Goal: Task Accomplishment & Management: Complete application form

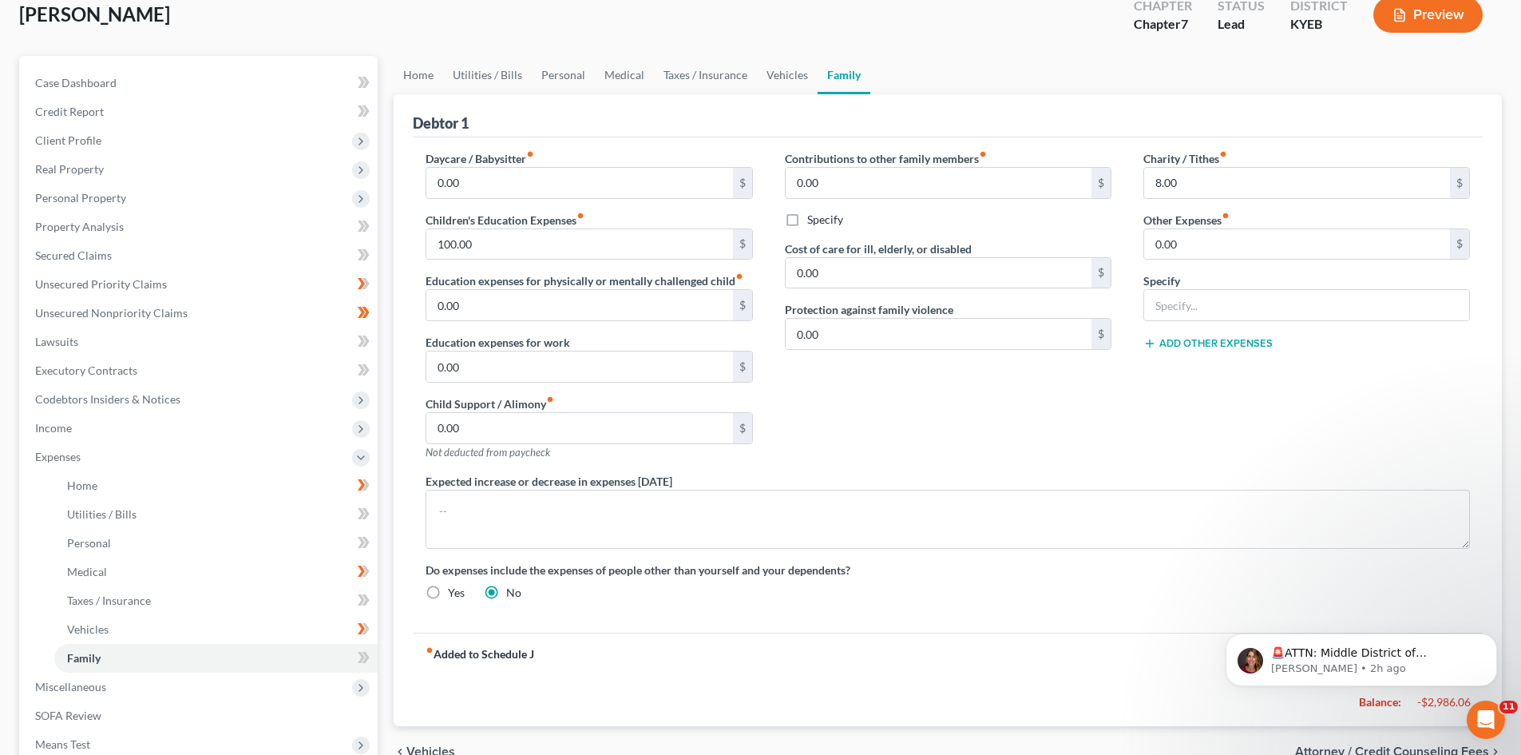
scroll to position [160, 0]
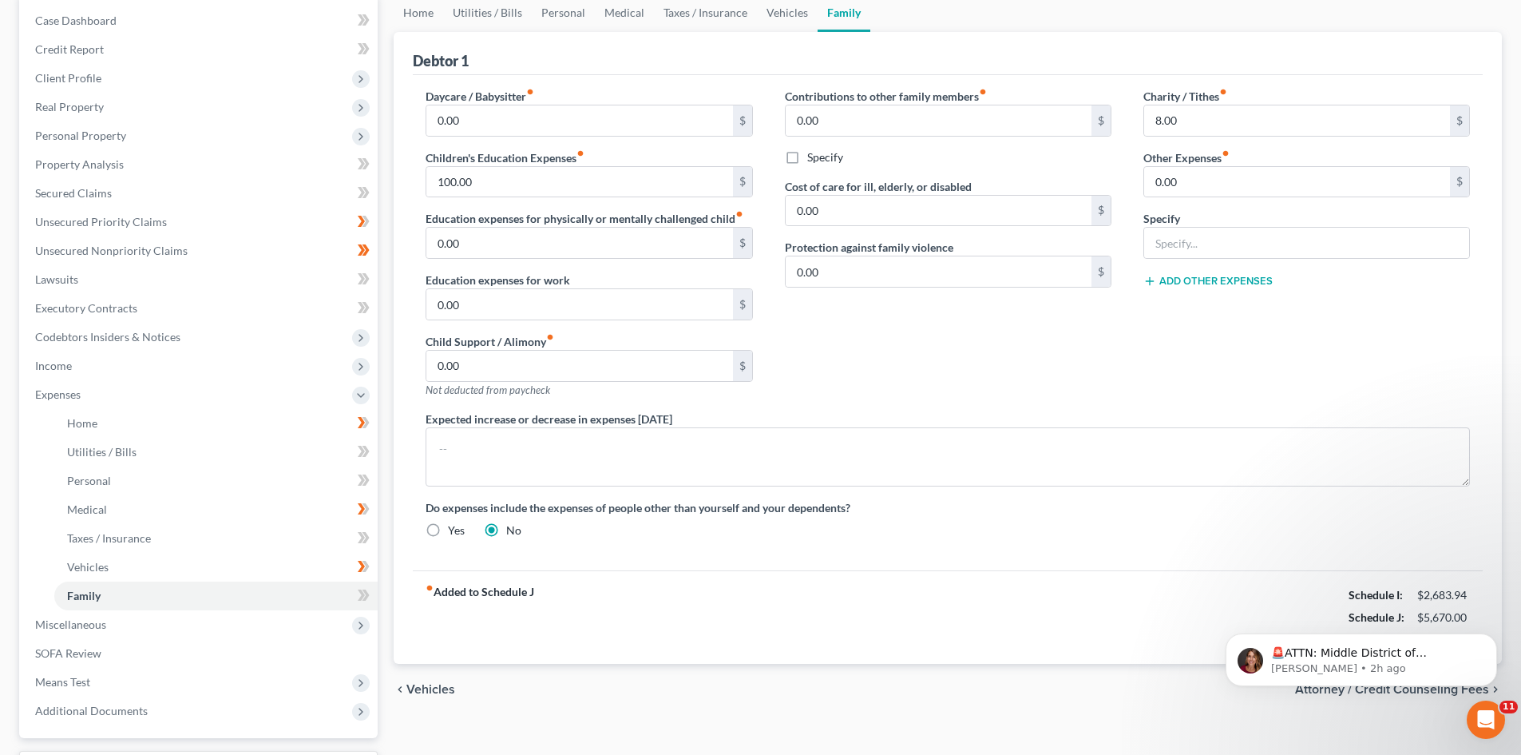
click at [1115, 642] on div "fiber_manual_record Added to Schedule J Schedule I: $2,683.94 Schedule J: $5,67…" at bounding box center [948, 616] width 1070 height 93
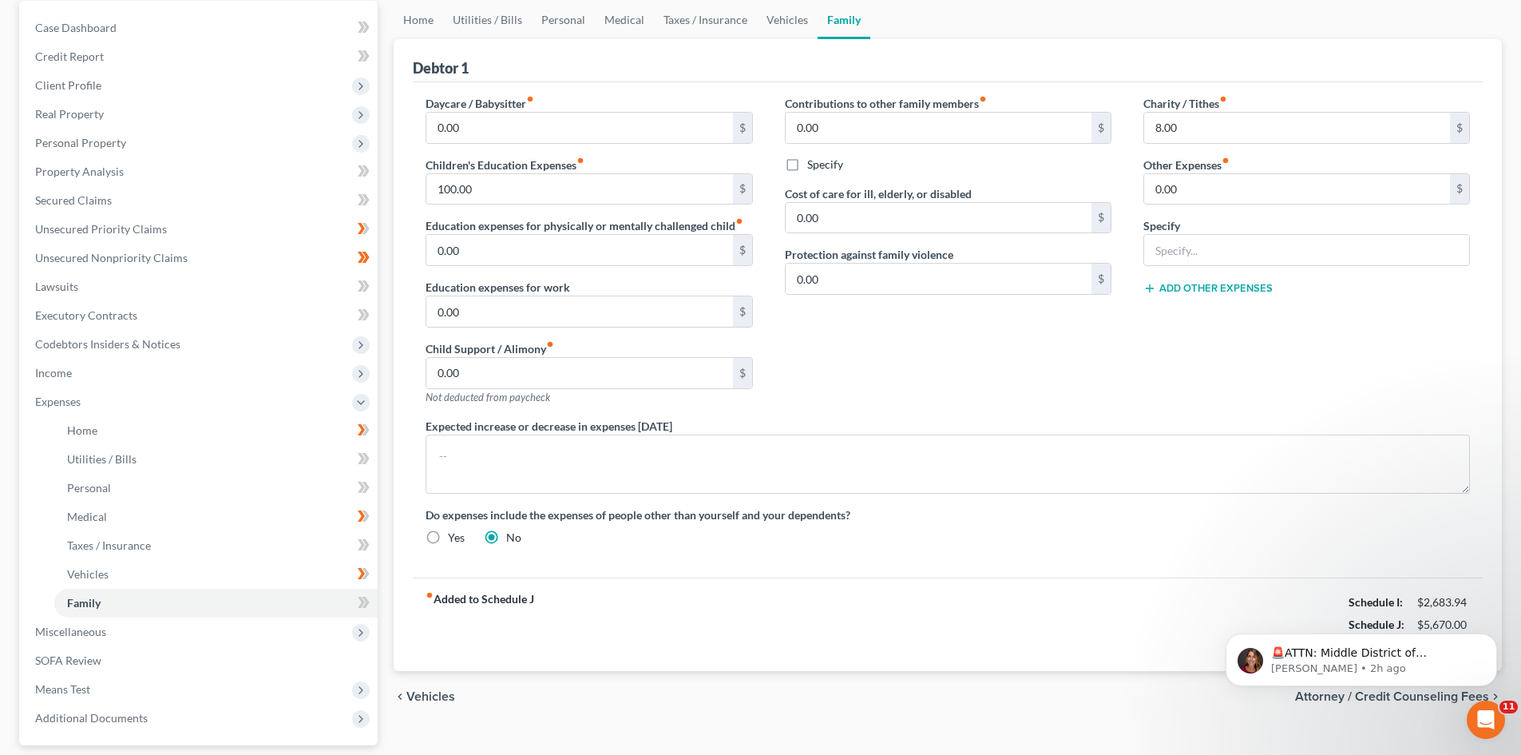
scroll to position [136, 0]
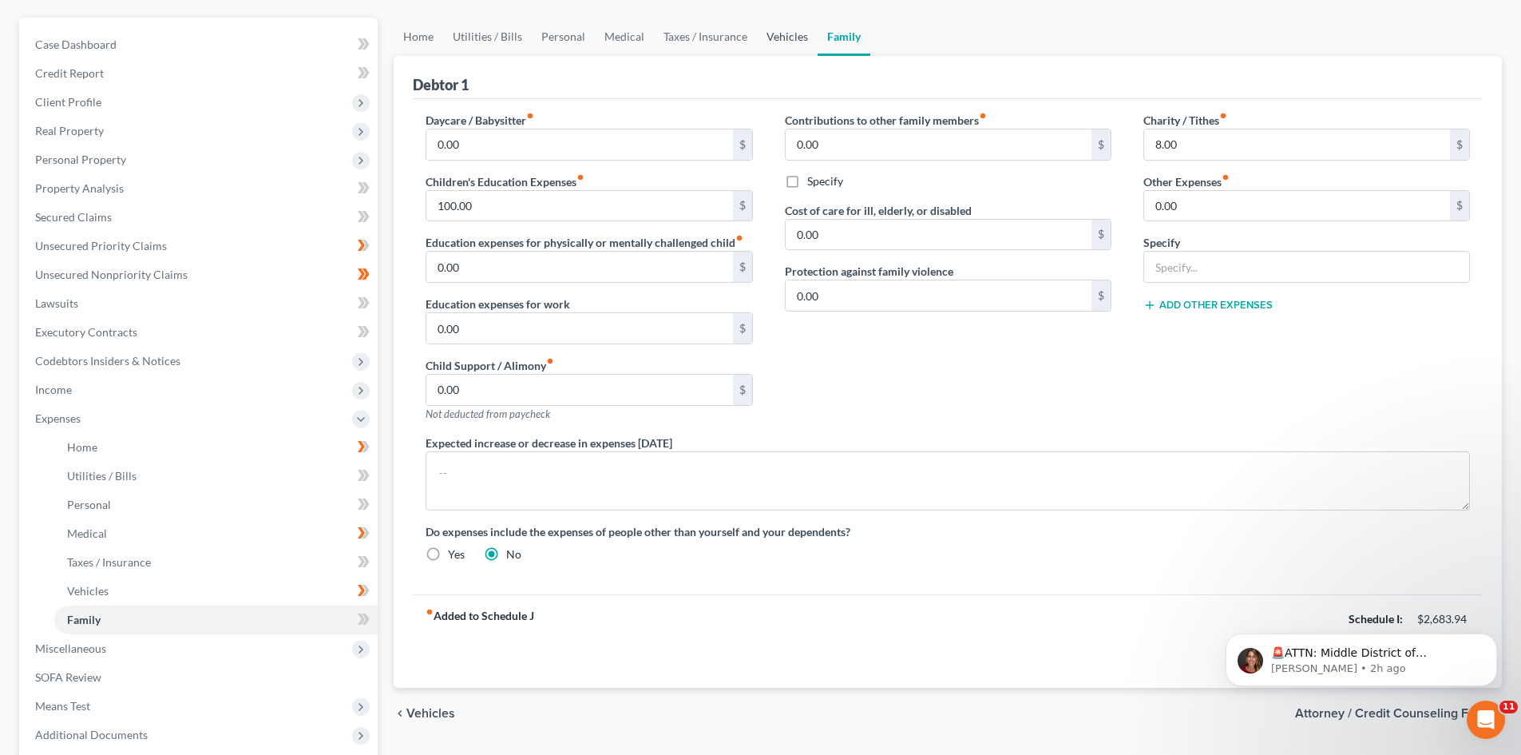
click at [773, 45] on link "Vehicles" at bounding box center [787, 37] width 61 height 38
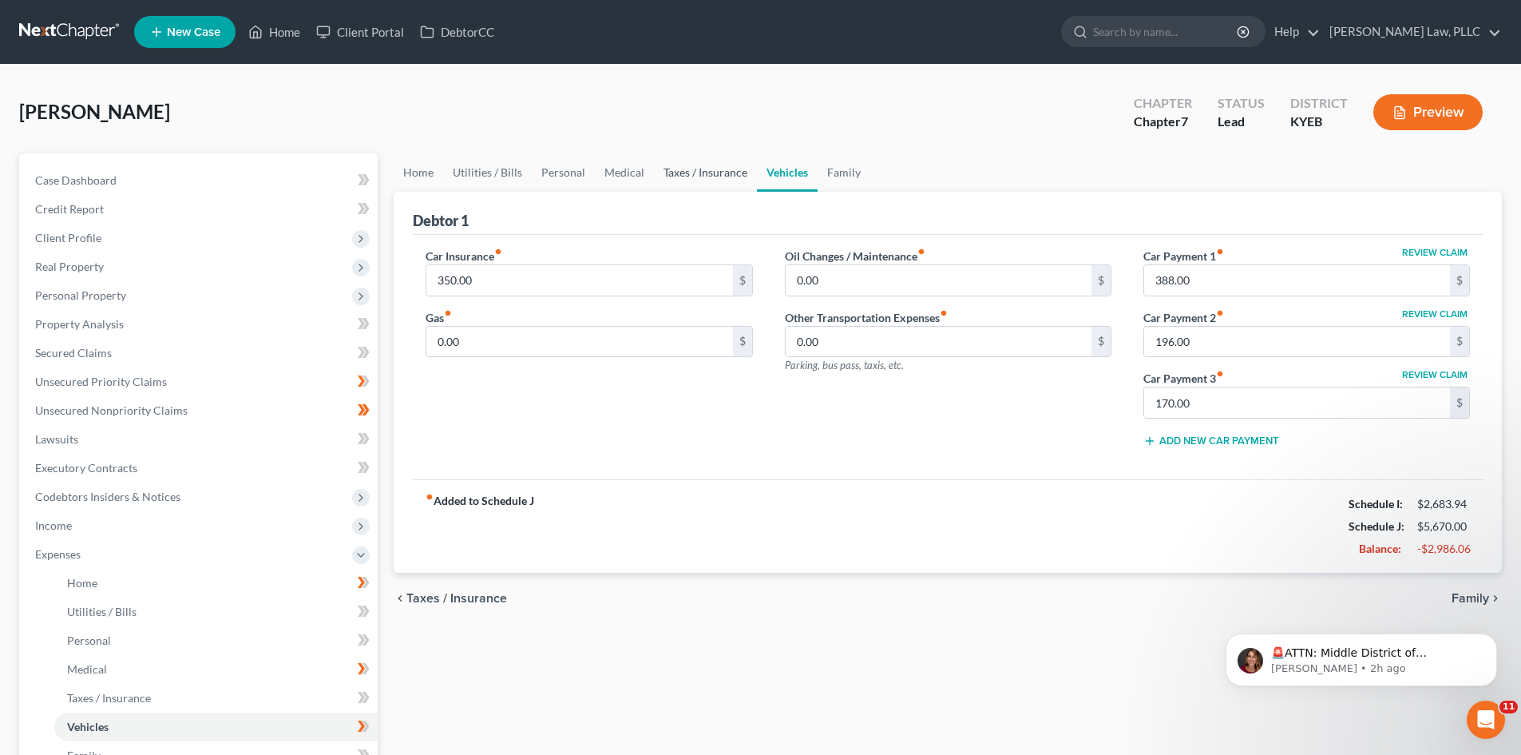
click at [698, 169] on link "Taxes / Insurance" at bounding box center [705, 172] width 103 height 38
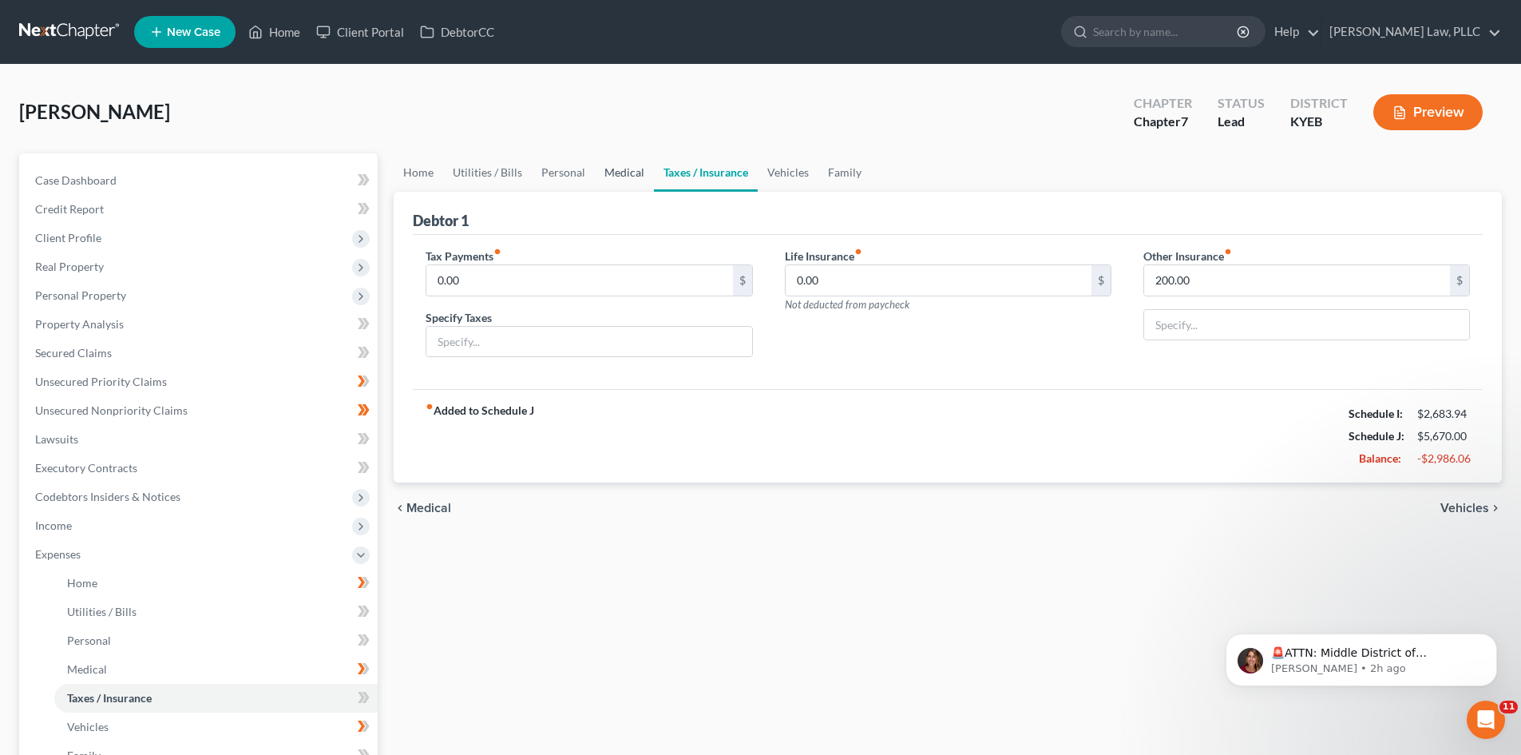
click at [623, 166] on link "Medical" at bounding box center [624, 172] width 59 height 38
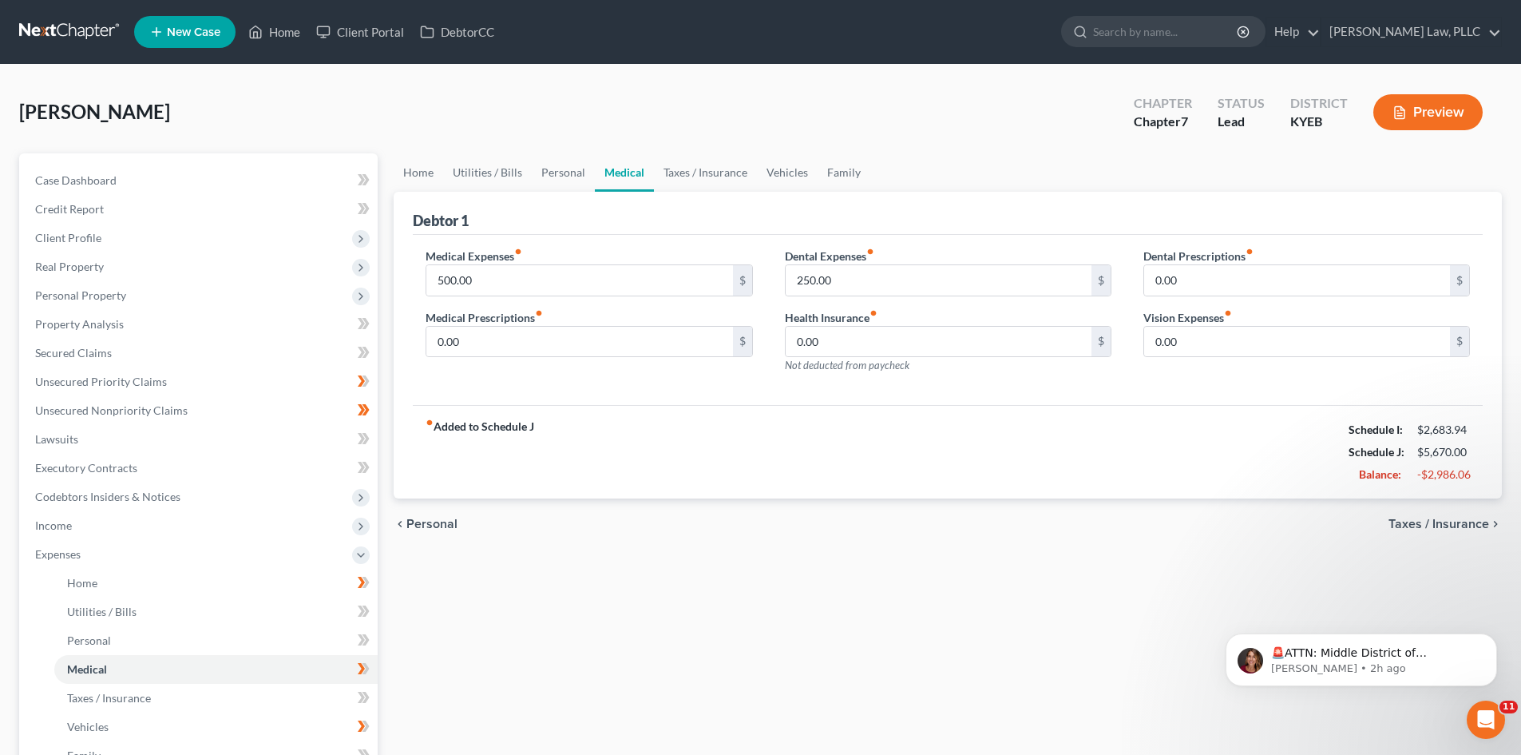
scroll to position [80, 0]
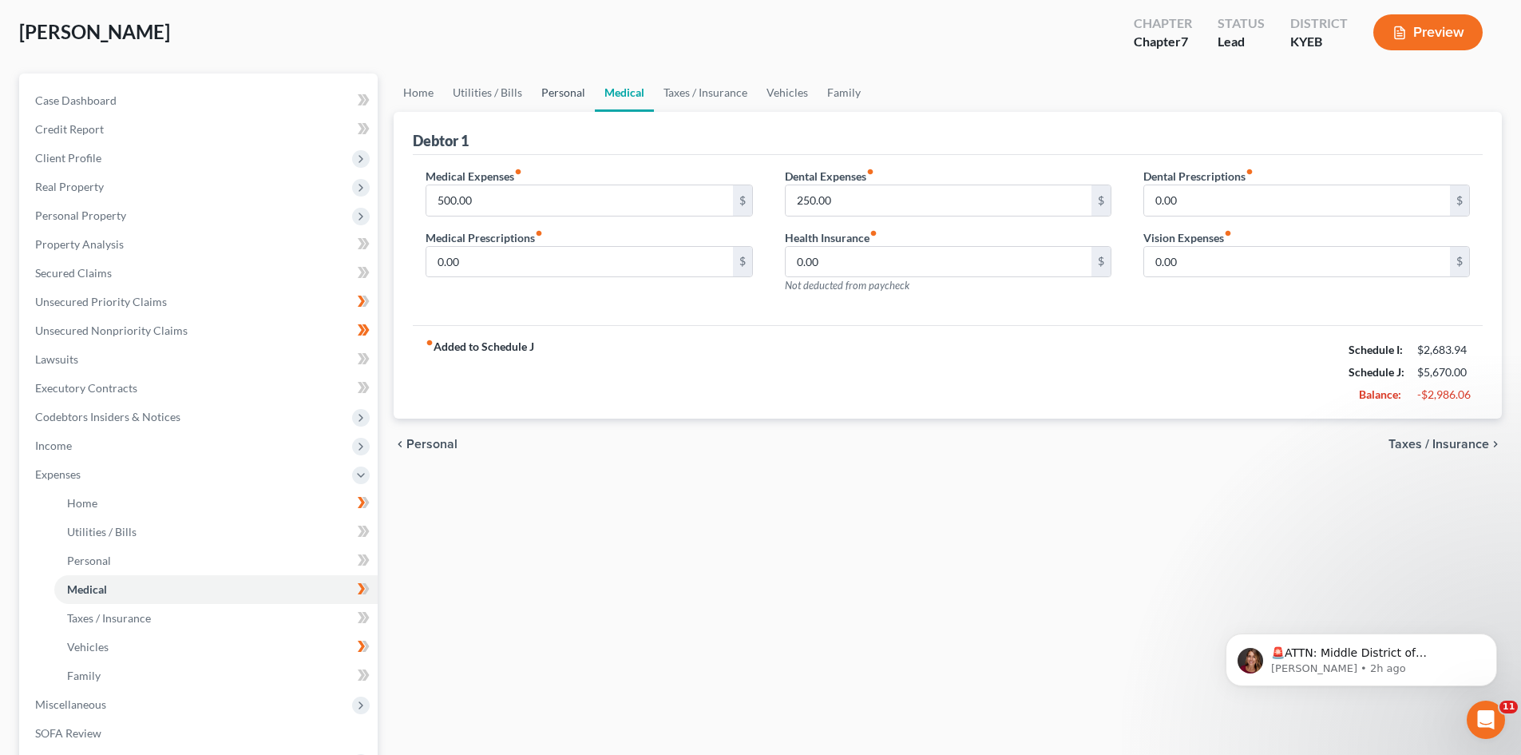
click at [577, 91] on link "Personal" at bounding box center [563, 92] width 63 height 38
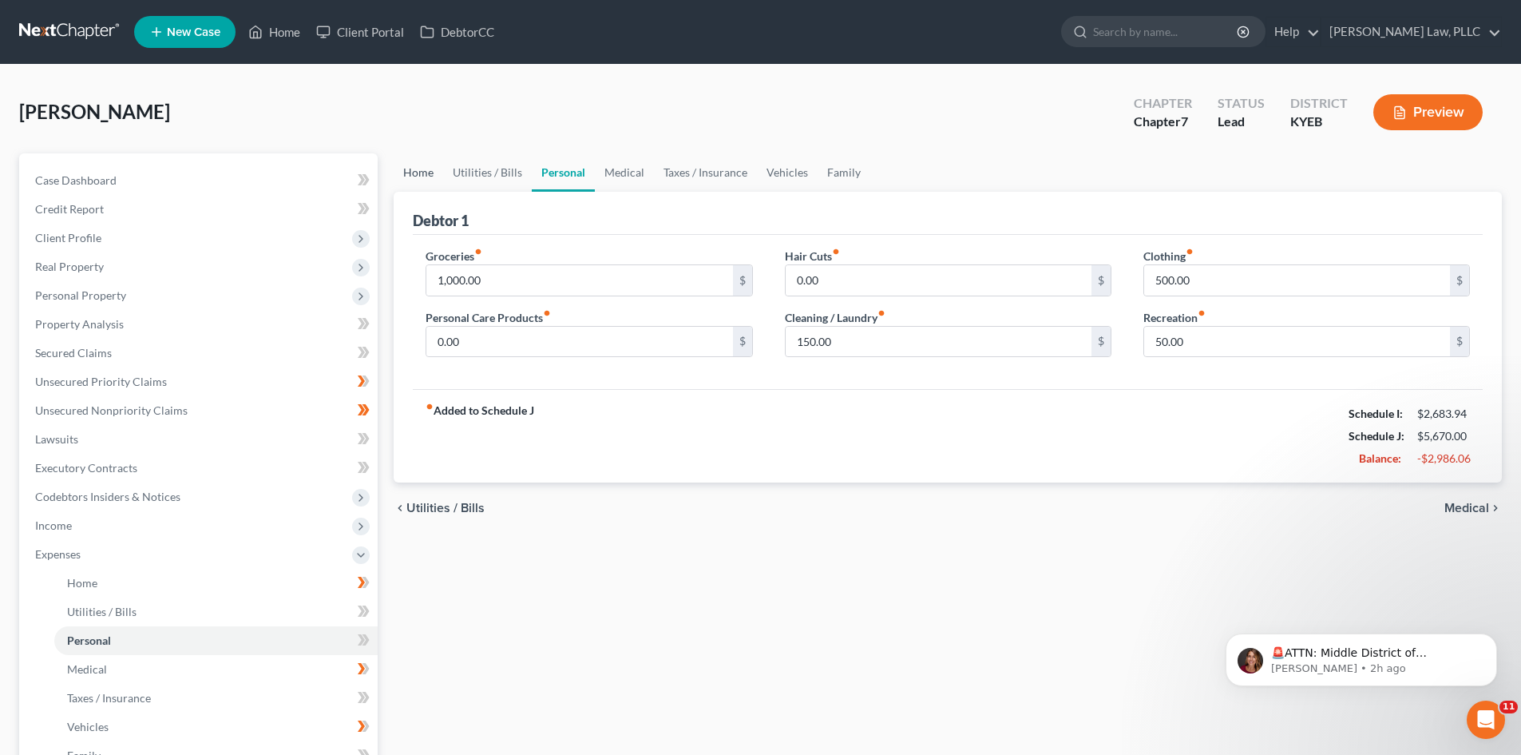
click at [423, 179] on link "Home" at bounding box center [419, 172] width 50 height 38
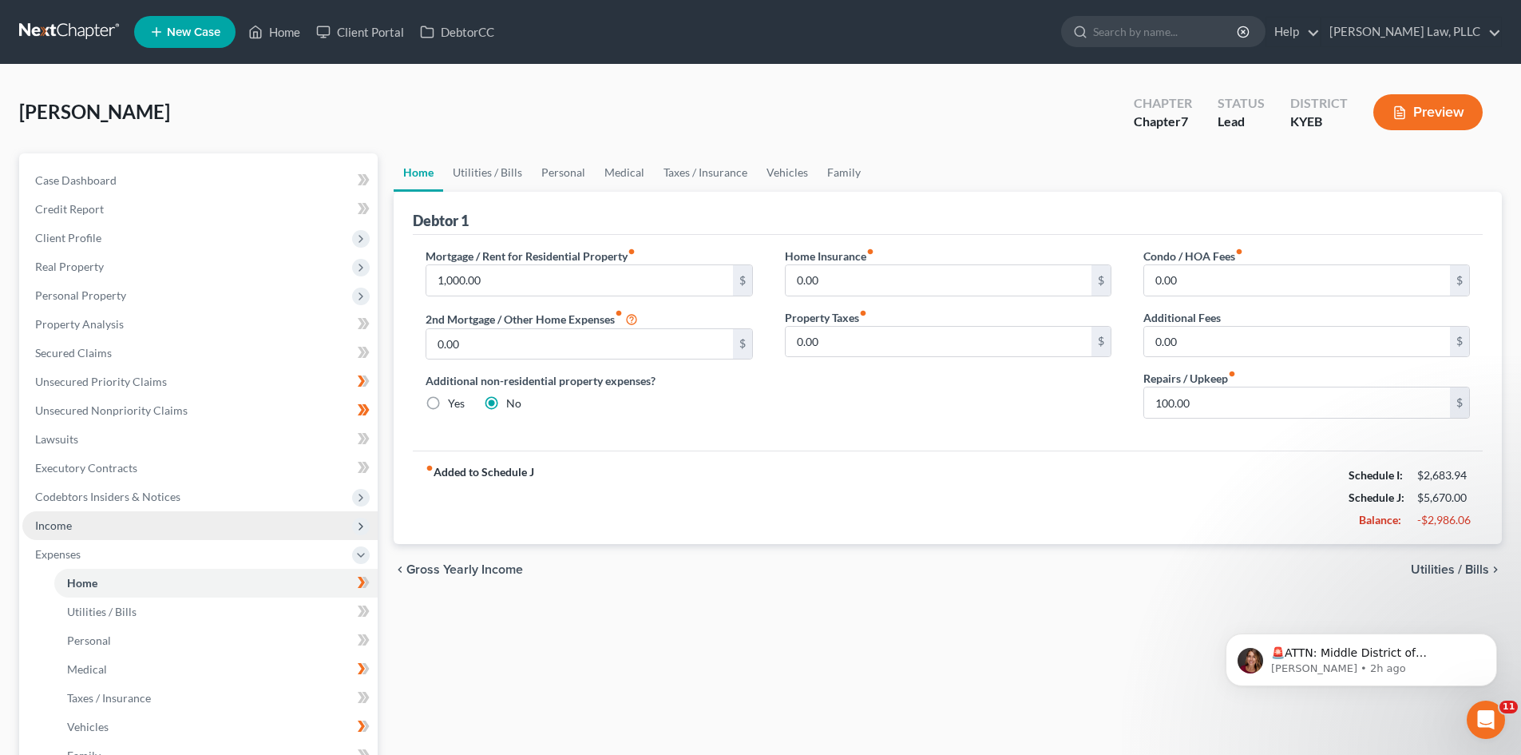
click at [52, 526] on span "Income" at bounding box center [53, 525] width 37 height 14
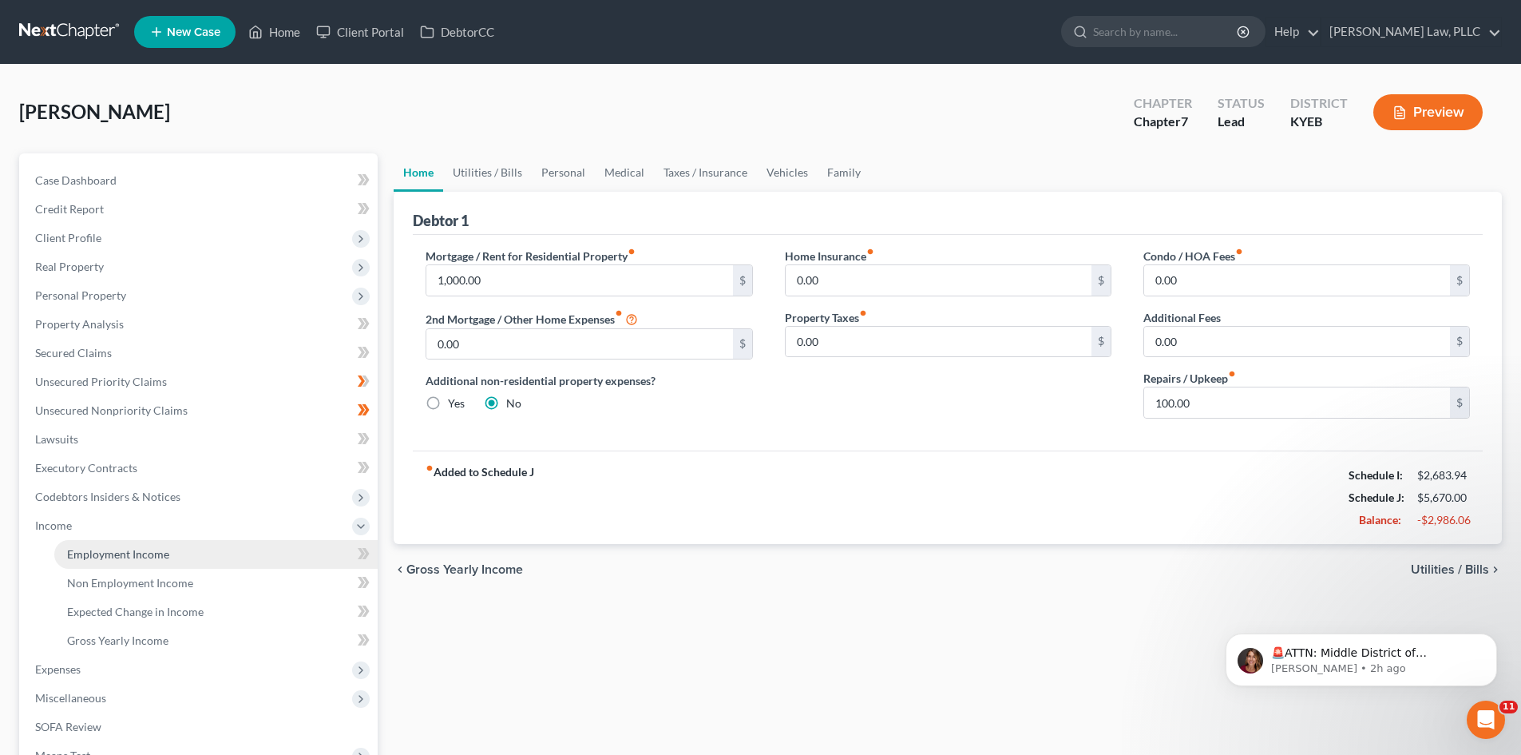
click at [105, 553] on span "Employment Income" at bounding box center [118, 554] width 102 height 14
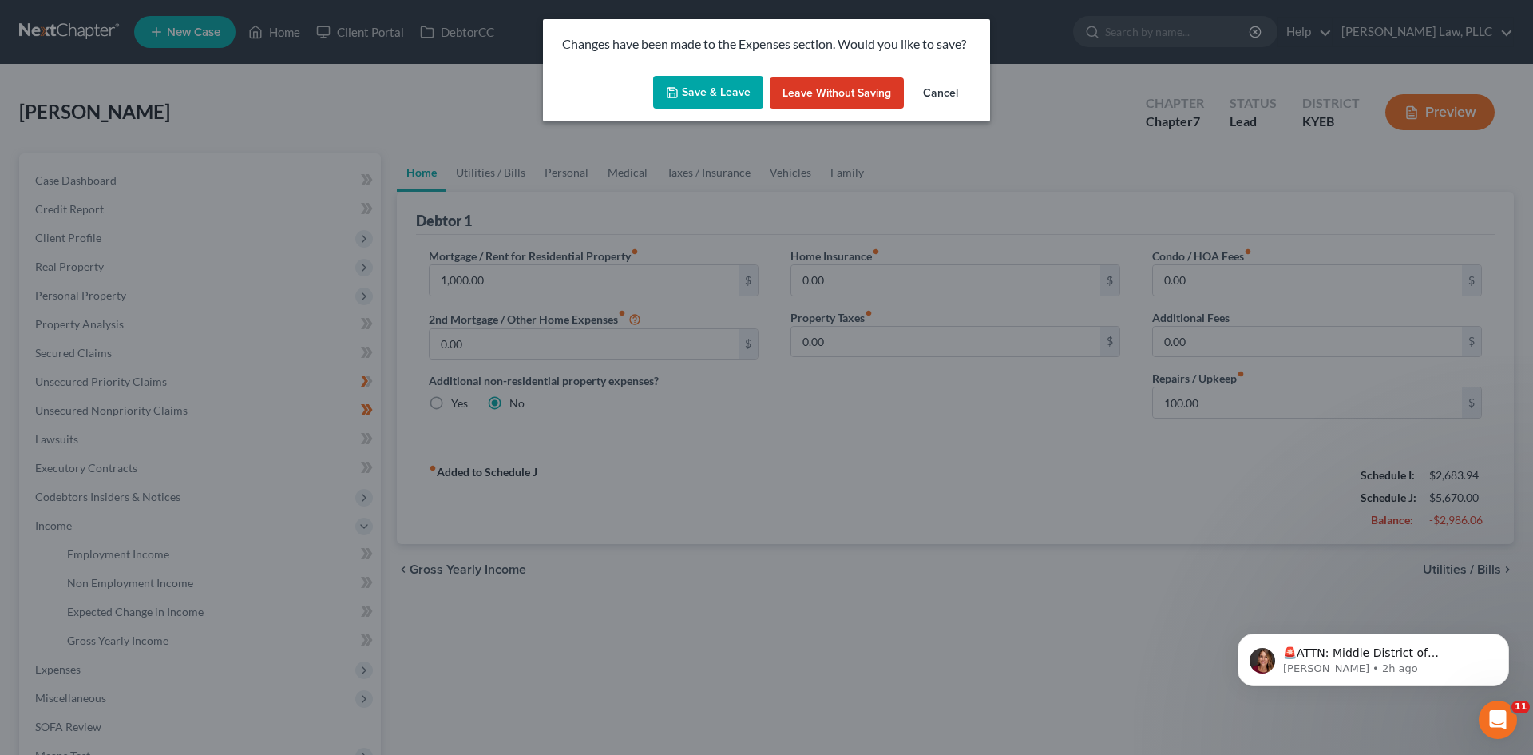
click at [697, 97] on button "Save & Leave" at bounding box center [708, 93] width 110 height 34
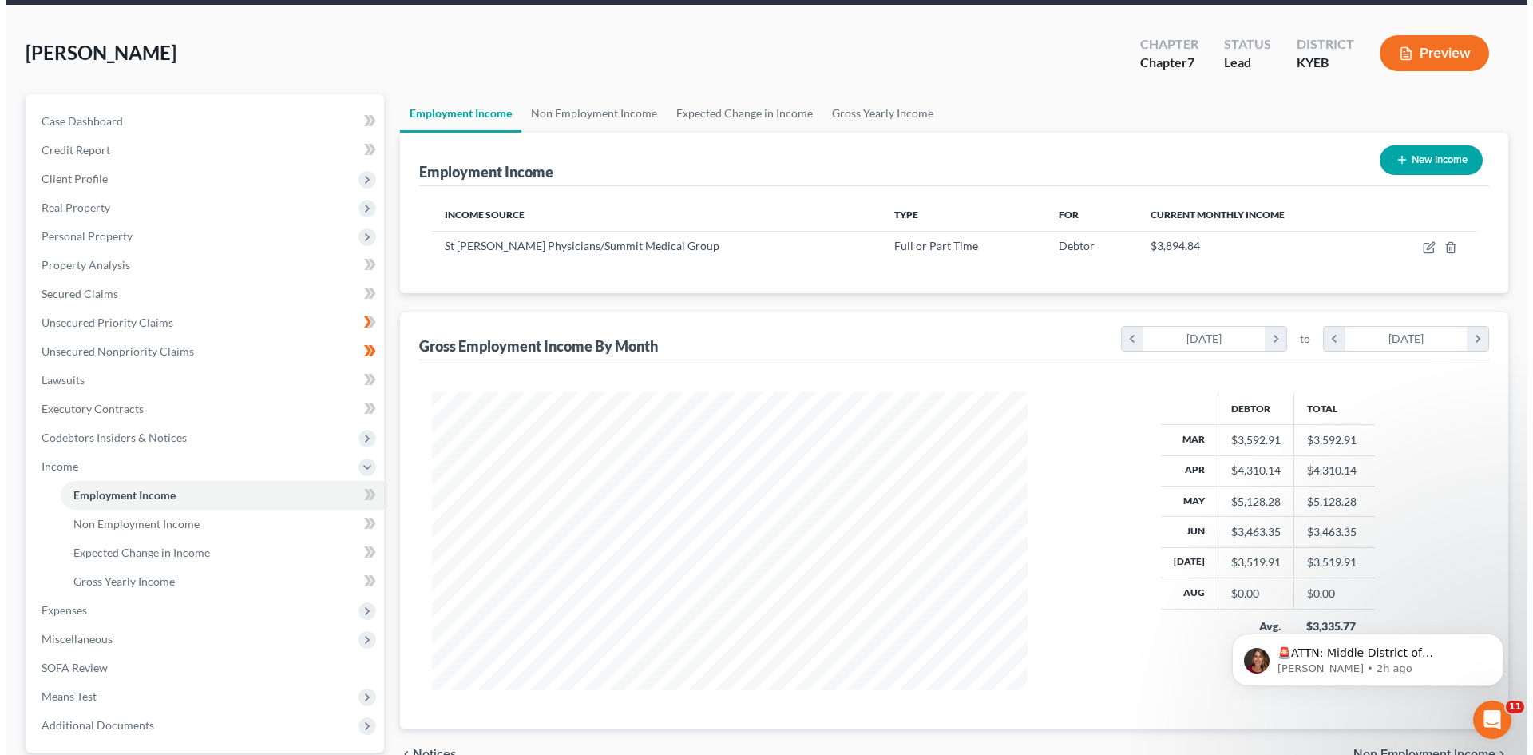
scroll to position [160, 0]
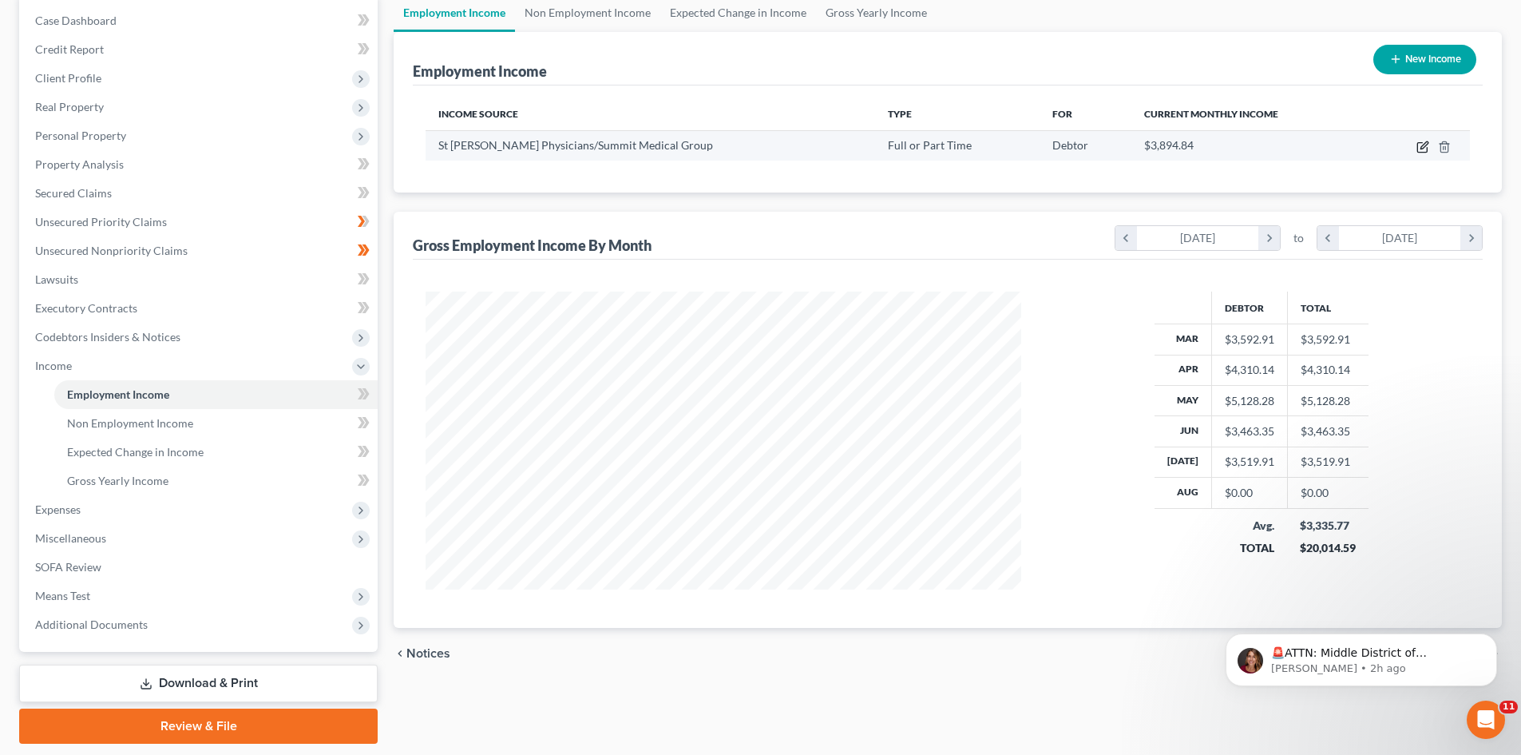
click at [1422, 149] on icon "button" at bounding box center [1424, 144] width 7 height 7
select select "0"
select select "18"
select select "2"
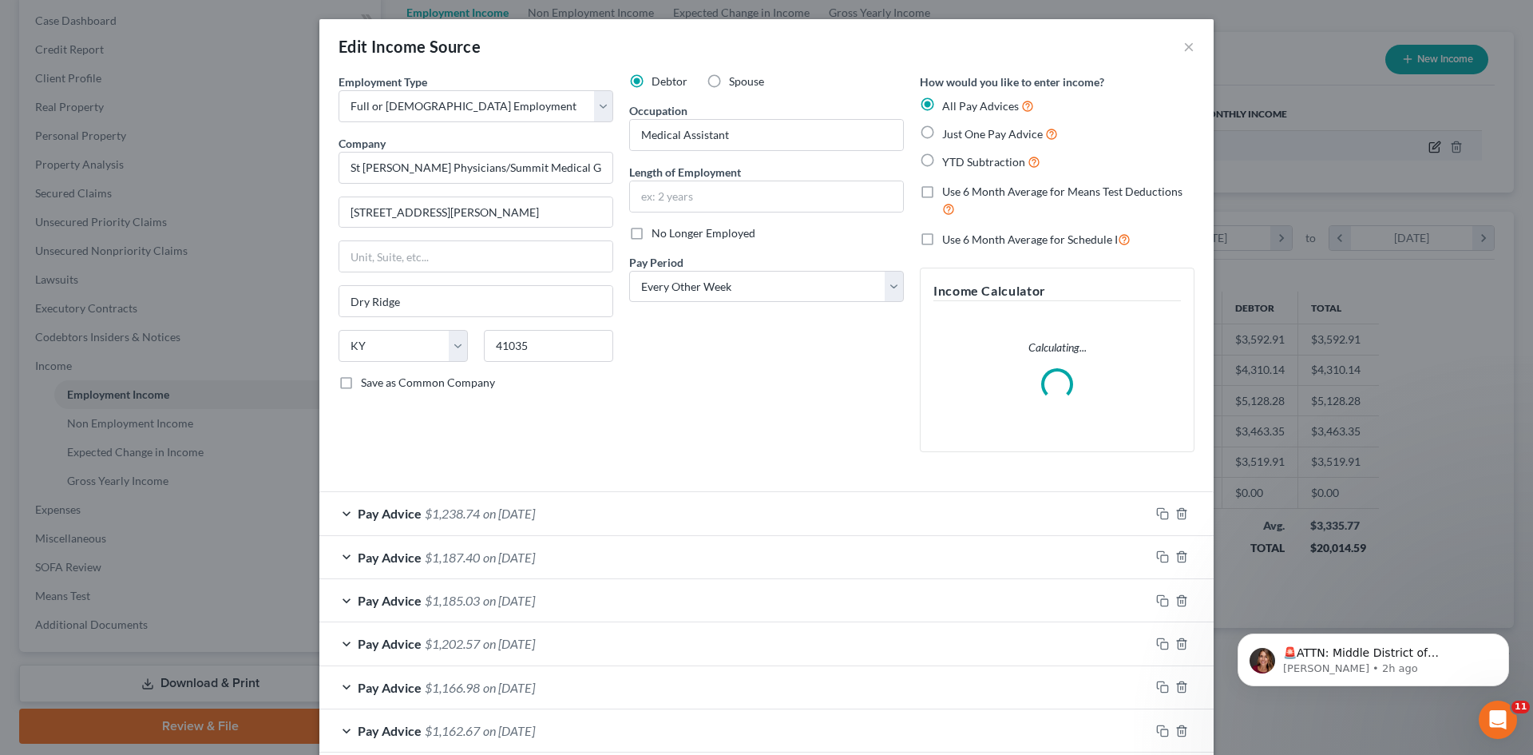
scroll to position [300, 633]
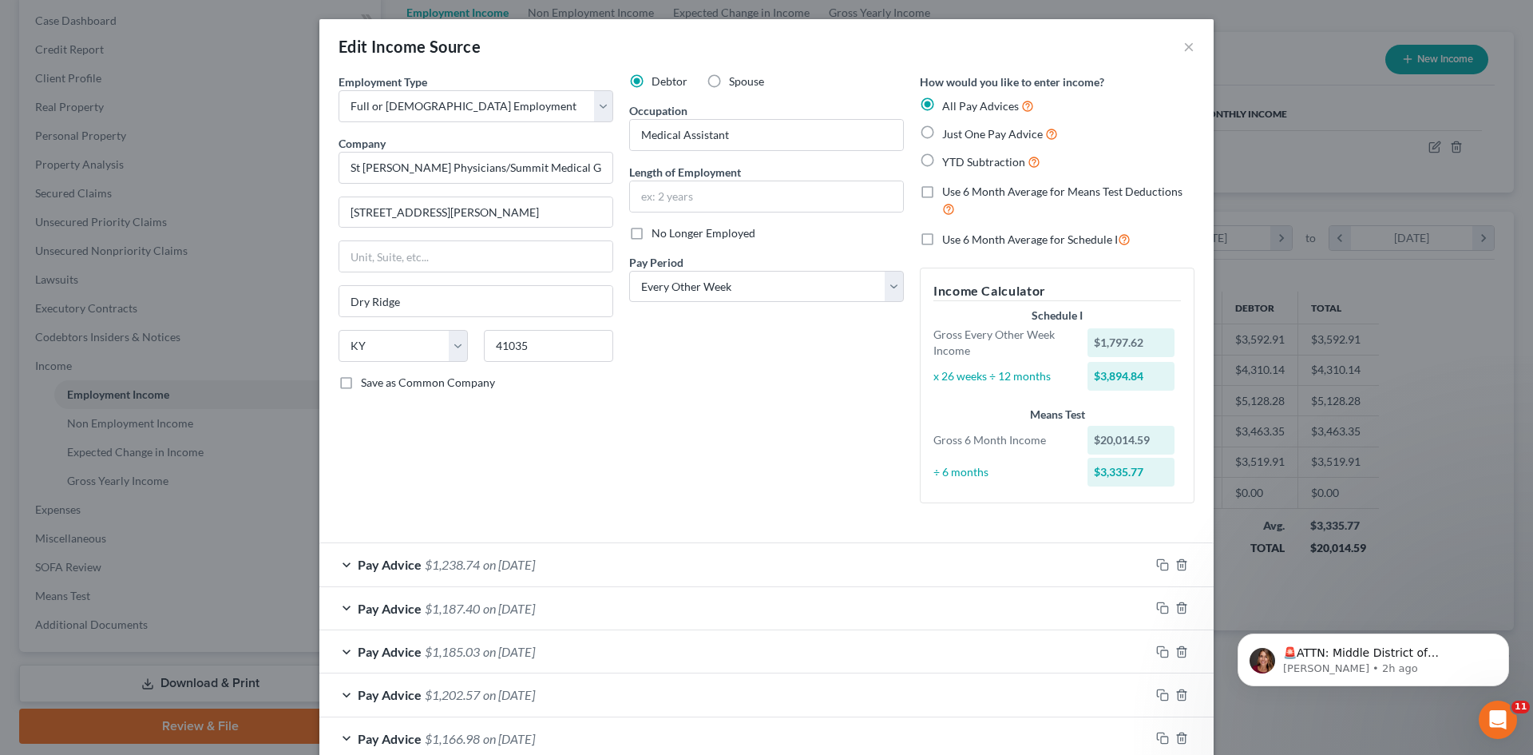
click at [942, 240] on label "Use 6 Month Average for Schedule I" at bounding box center [1036, 239] width 188 height 18
click at [949, 240] on input "Use 6 Month Average for Schedule I" at bounding box center [954, 235] width 10 height 10
checkbox input "true"
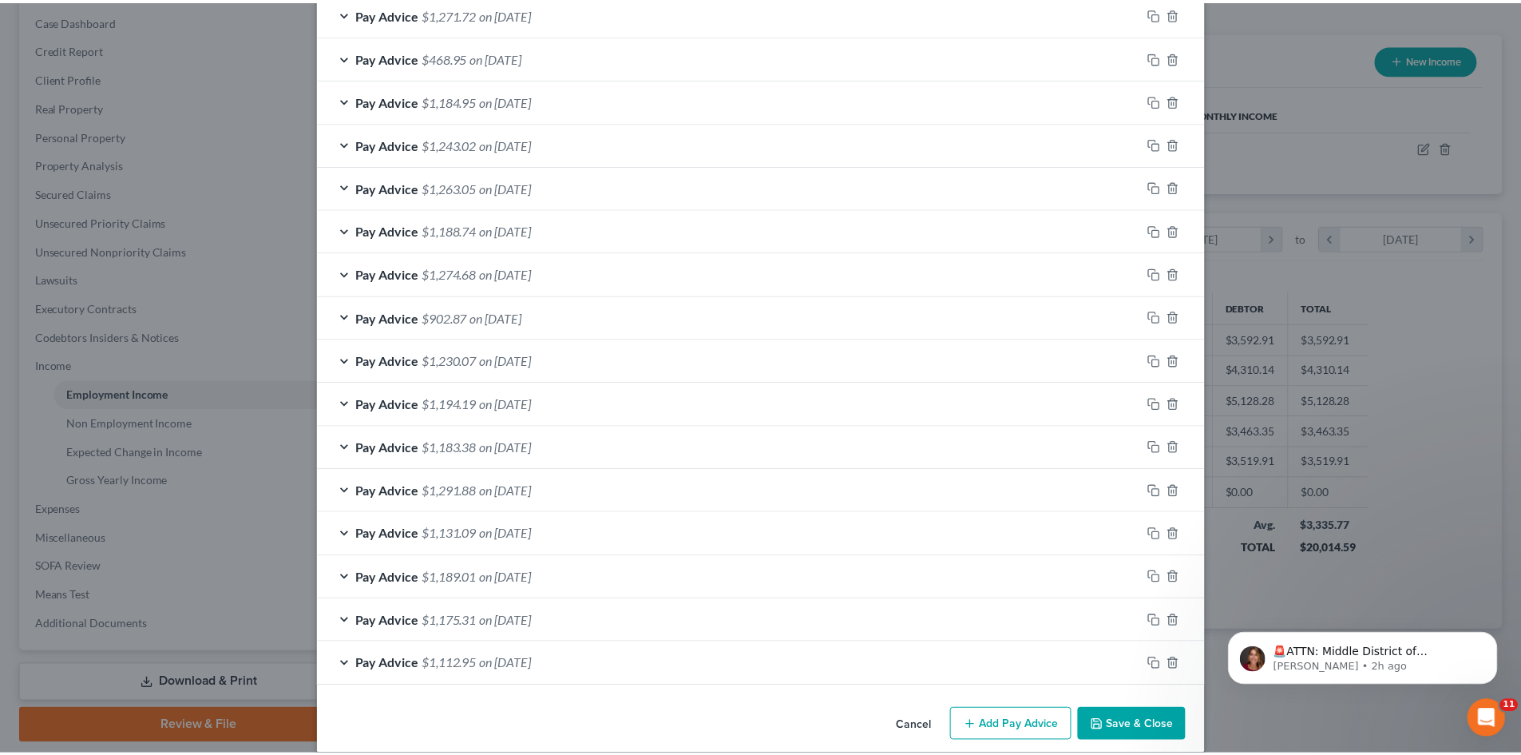
scroll to position [871, 0]
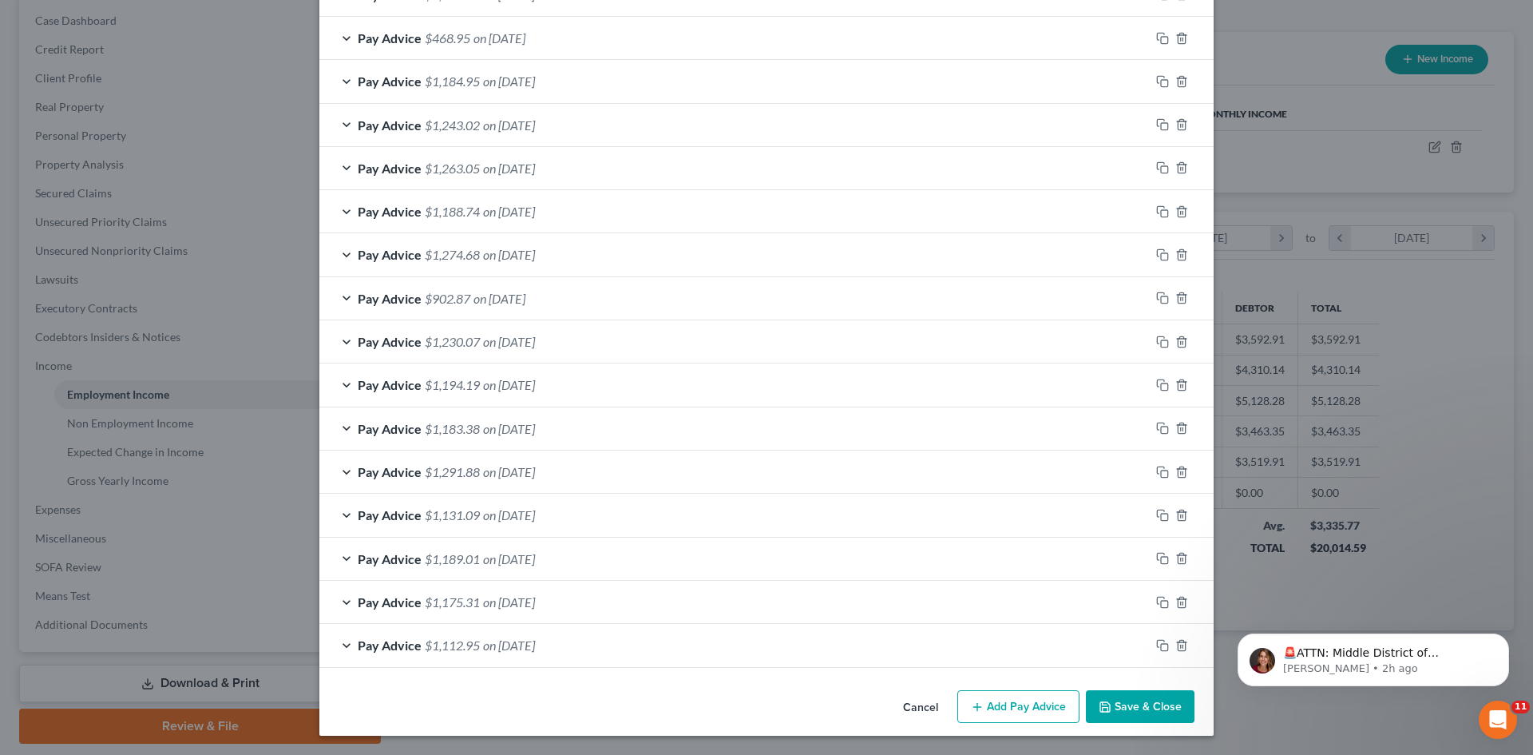
click at [1114, 703] on button "Save & Close" at bounding box center [1140, 707] width 109 height 34
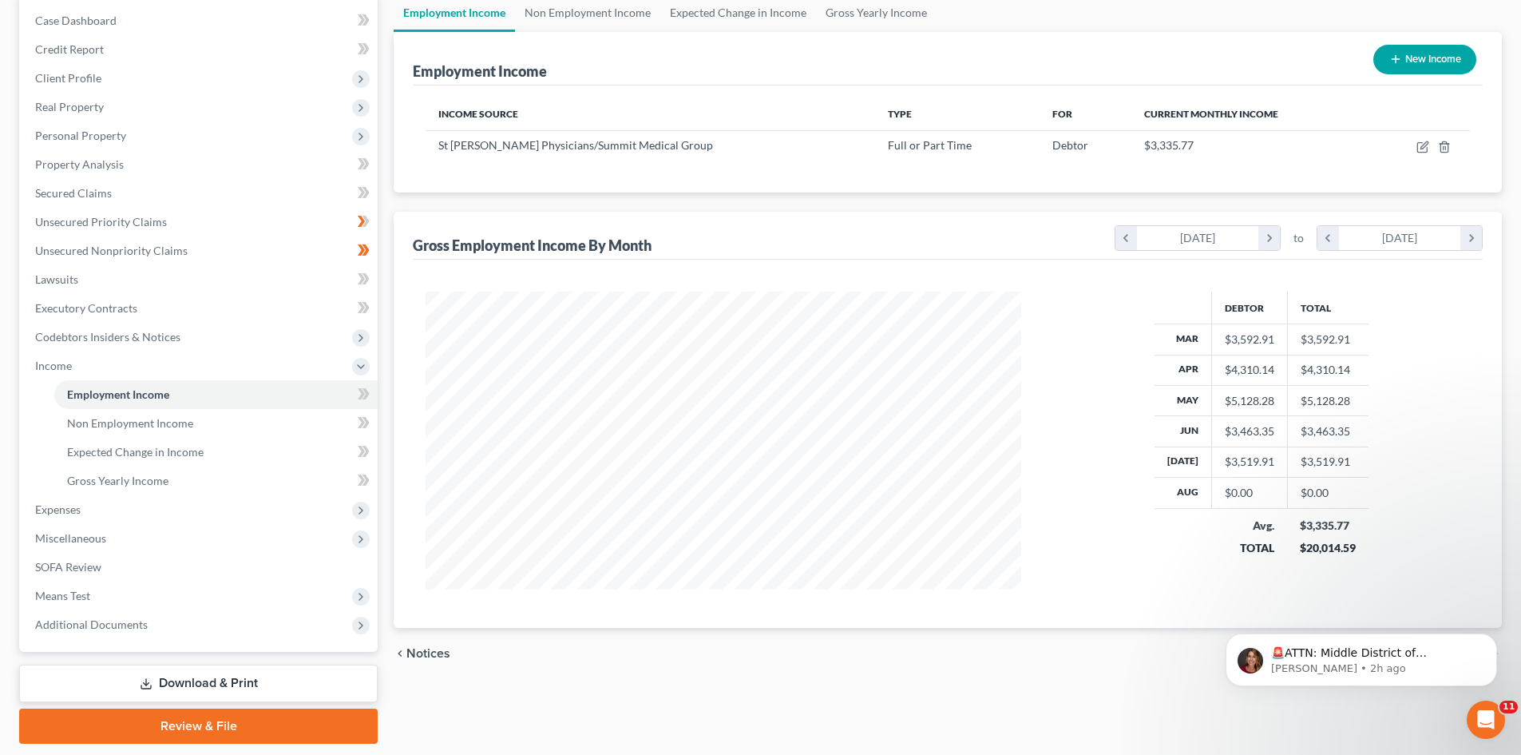
scroll to position [209, 0]
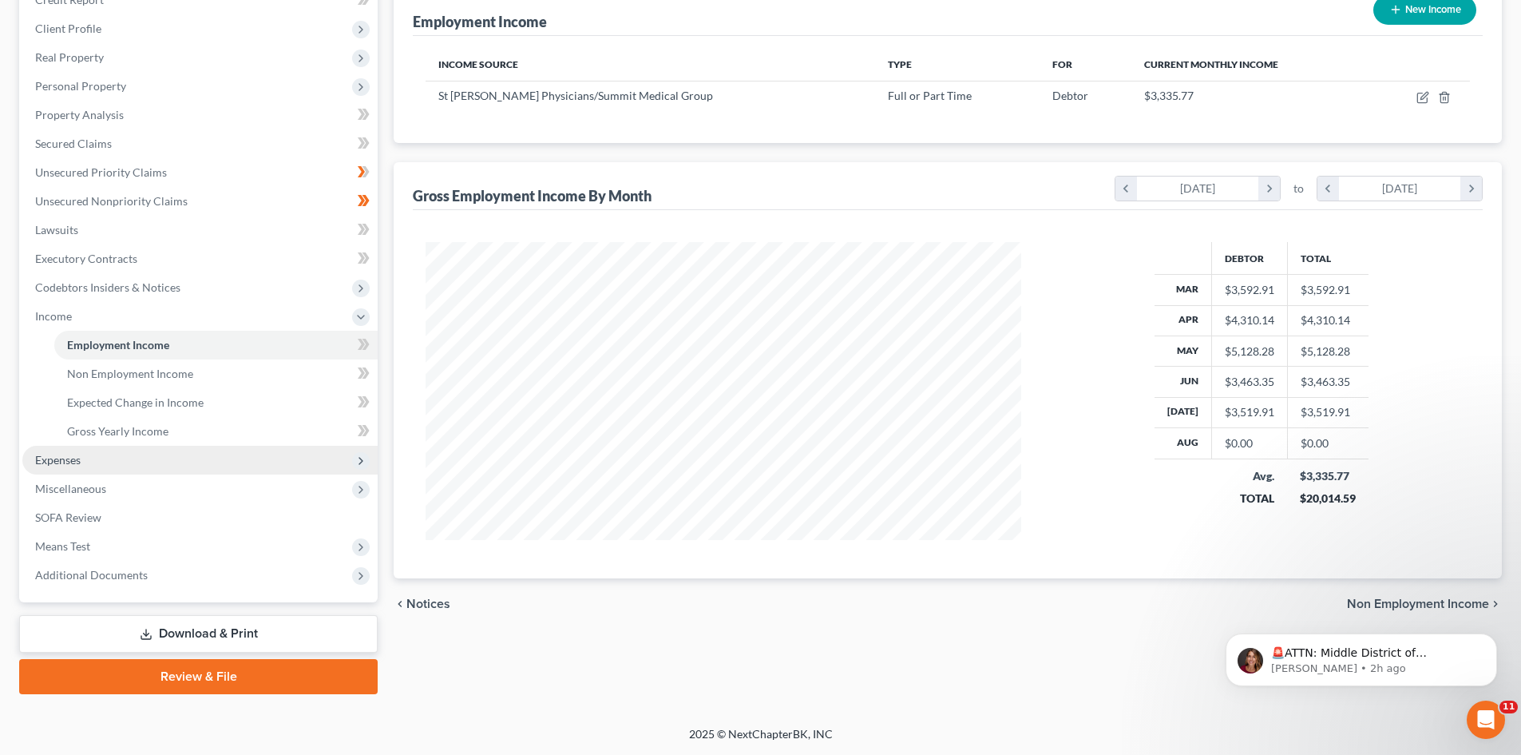
drag, startPoint x: 49, startPoint y: 462, endPoint x: 81, endPoint y: 461, distance: 32.0
click at [49, 462] on span "Expenses" at bounding box center [58, 460] width 46 height 14
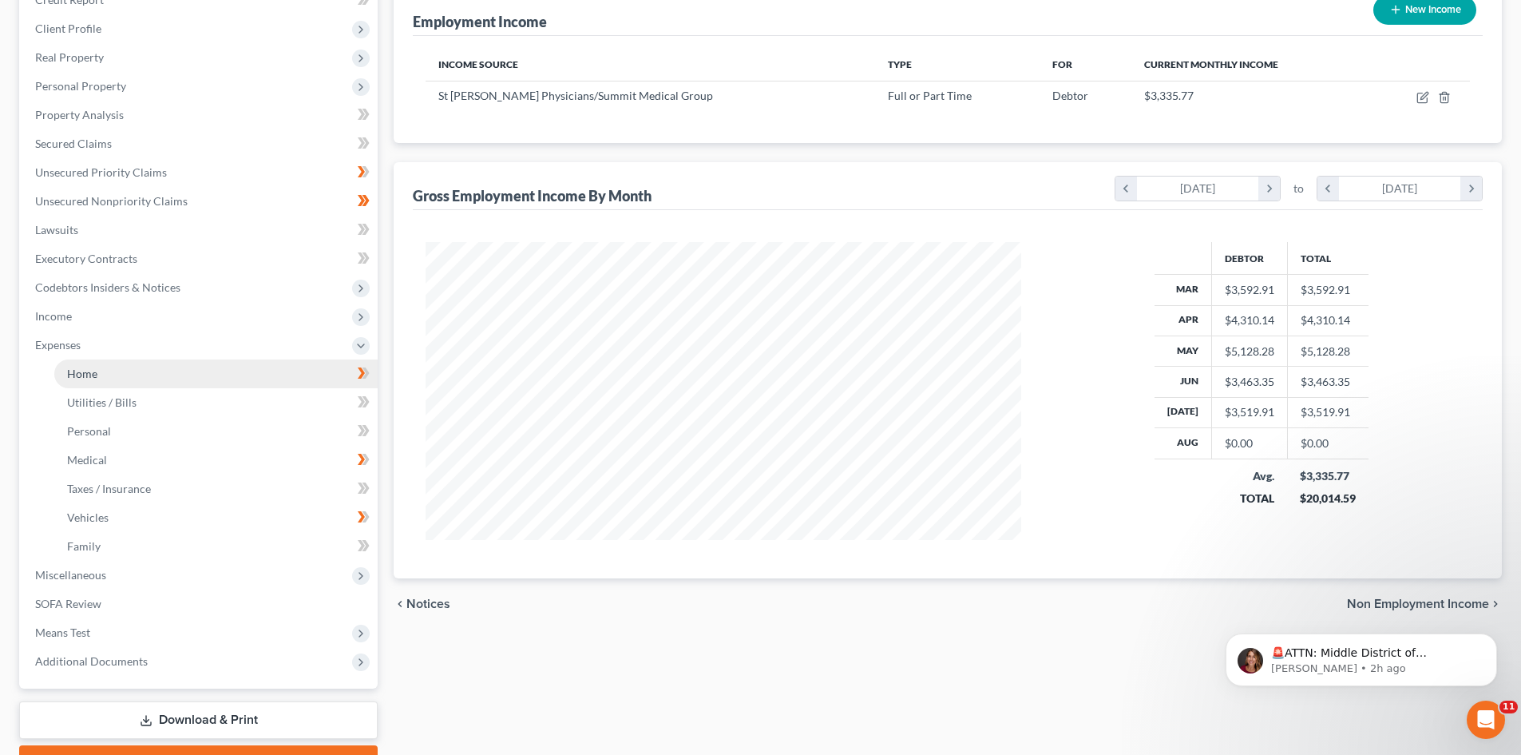
click at [72, 369] on span "Home" at bounding box center [82, 374] width 30 height 14
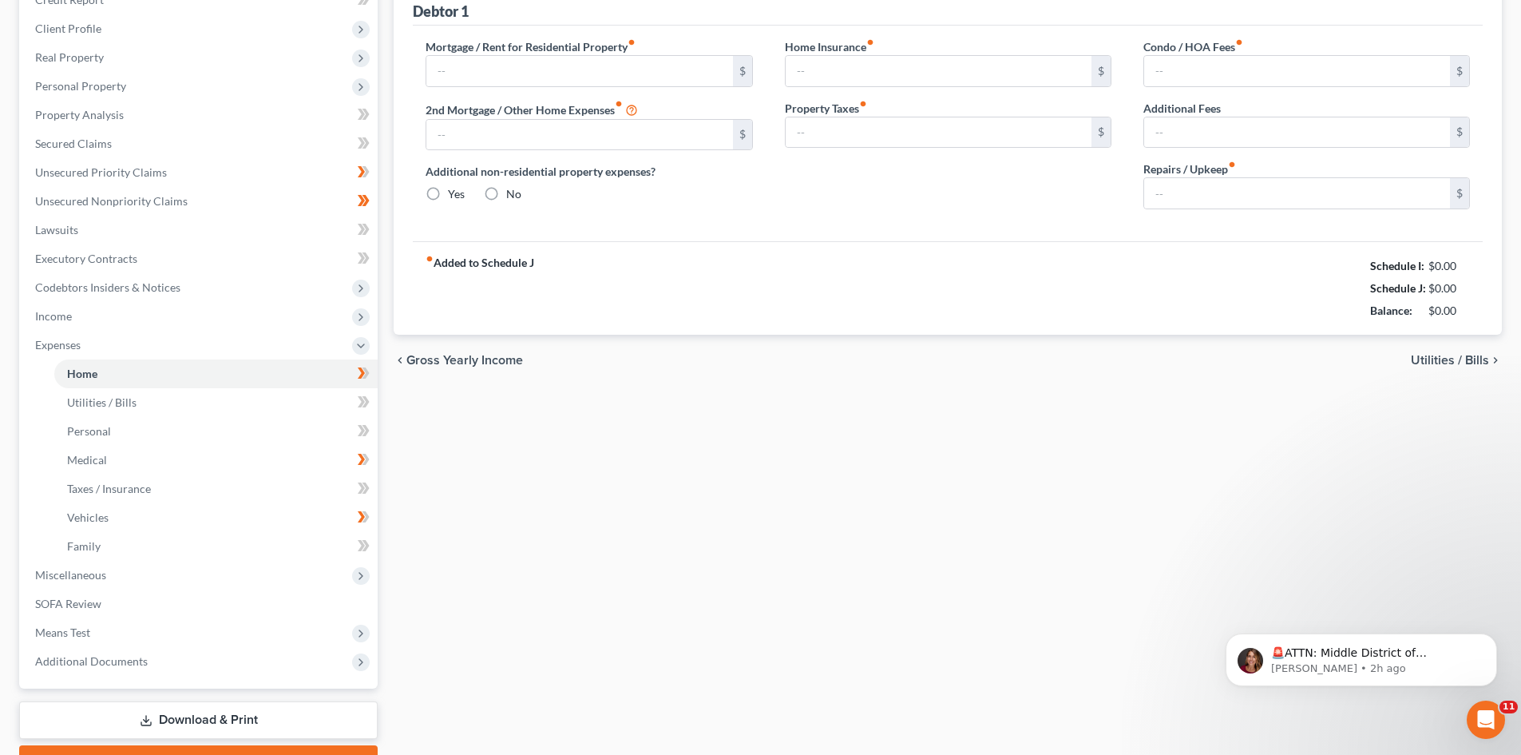
type input "1,000.00"
type input "0.00"
radio input "true"
type input "0.00"
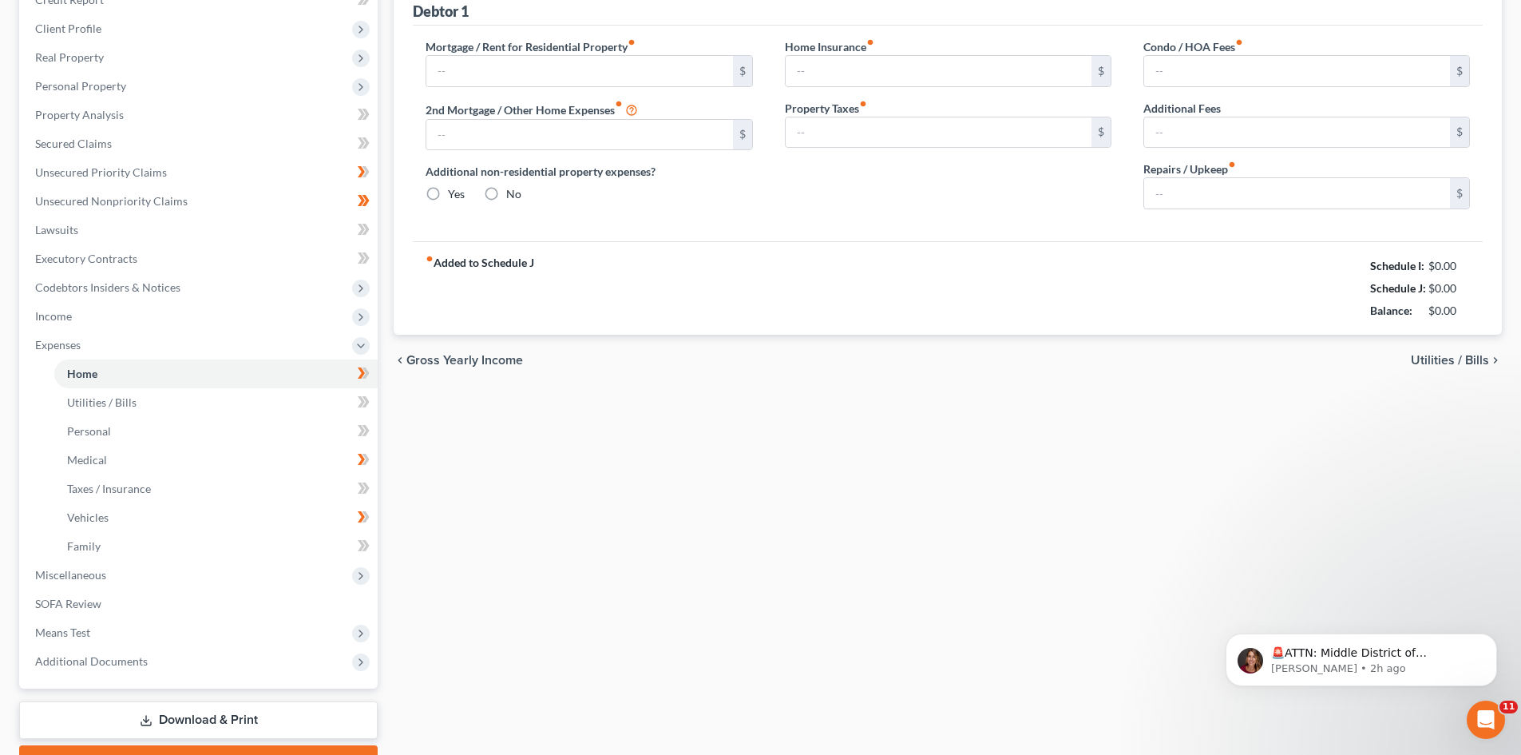
type input "0.00"
type input "100.00"
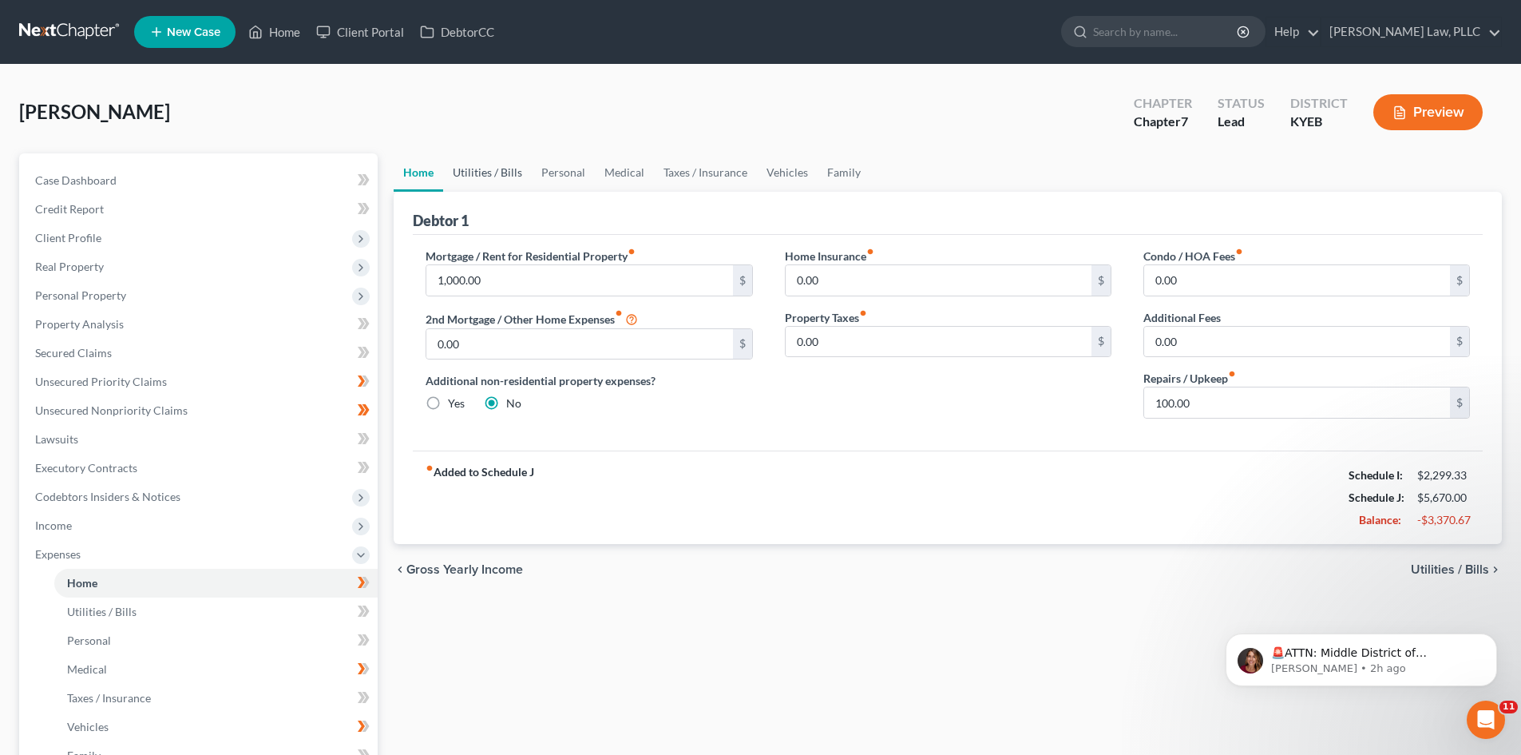
click at [483, 172] on link "Utilities / Bills" at bounding box center [487, 172] width 89 height 38
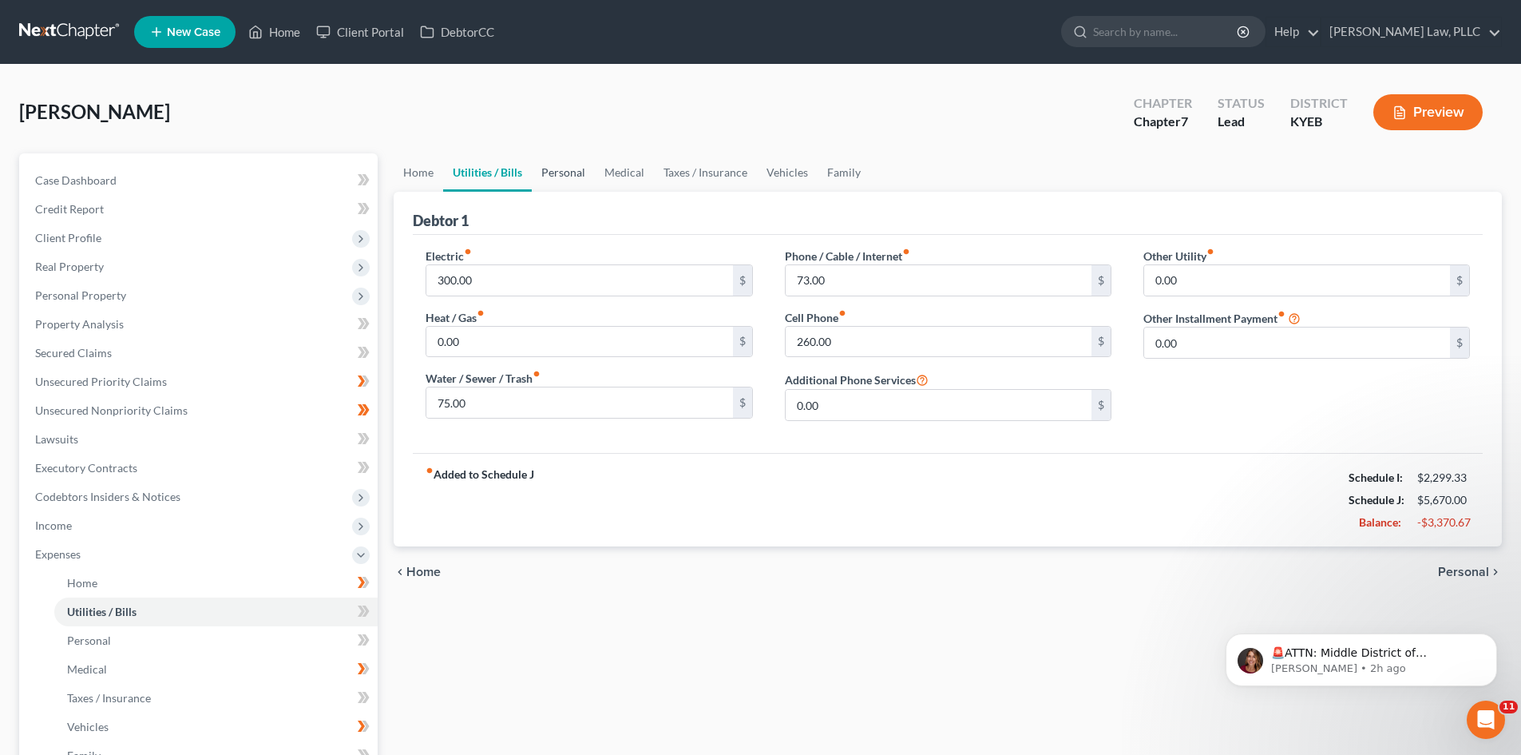
click at [577, 174] on link "Personal" at bounding box center [563, 172] width 63 height 38
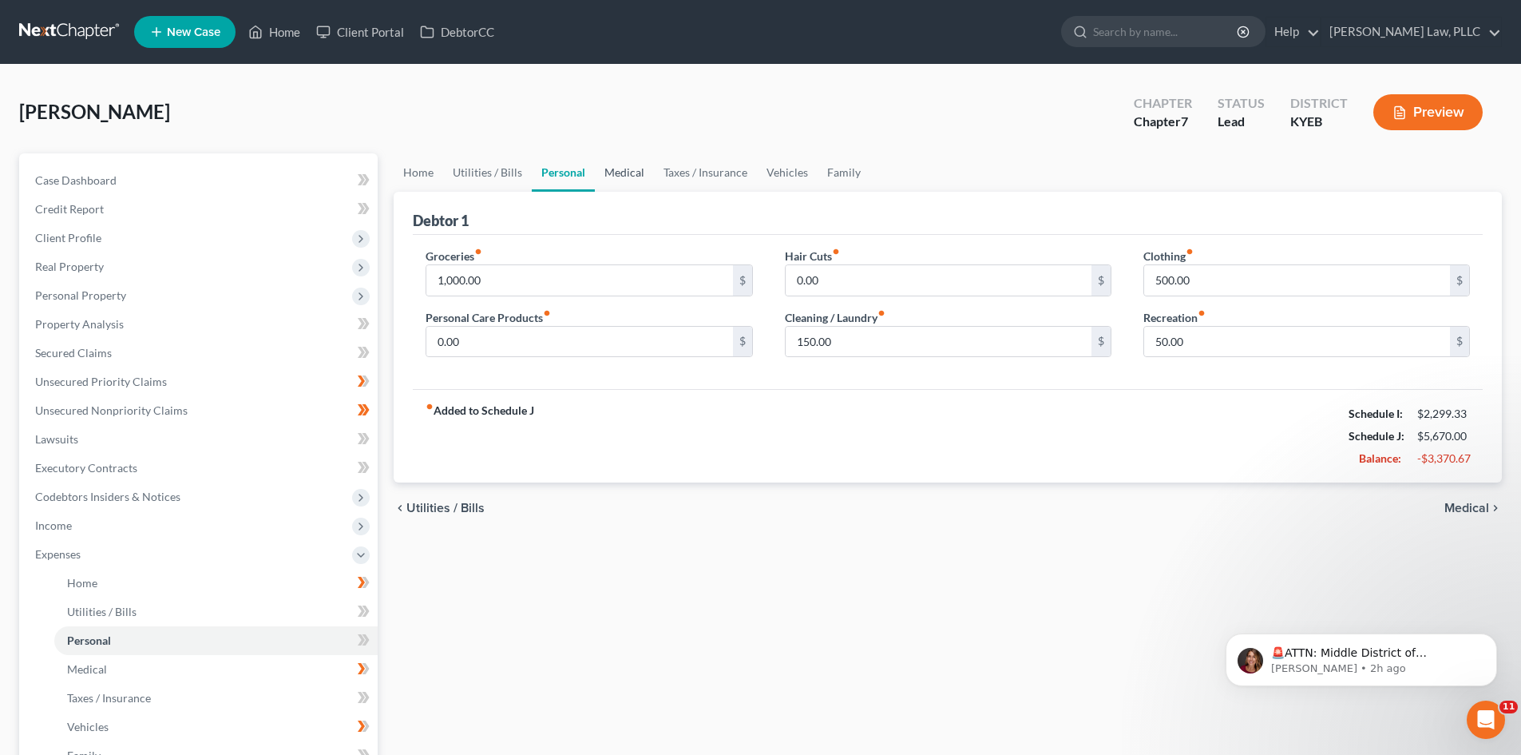
click at [609, 175] on link "Medical" at bounding box center [624, 172] width 59 height 38
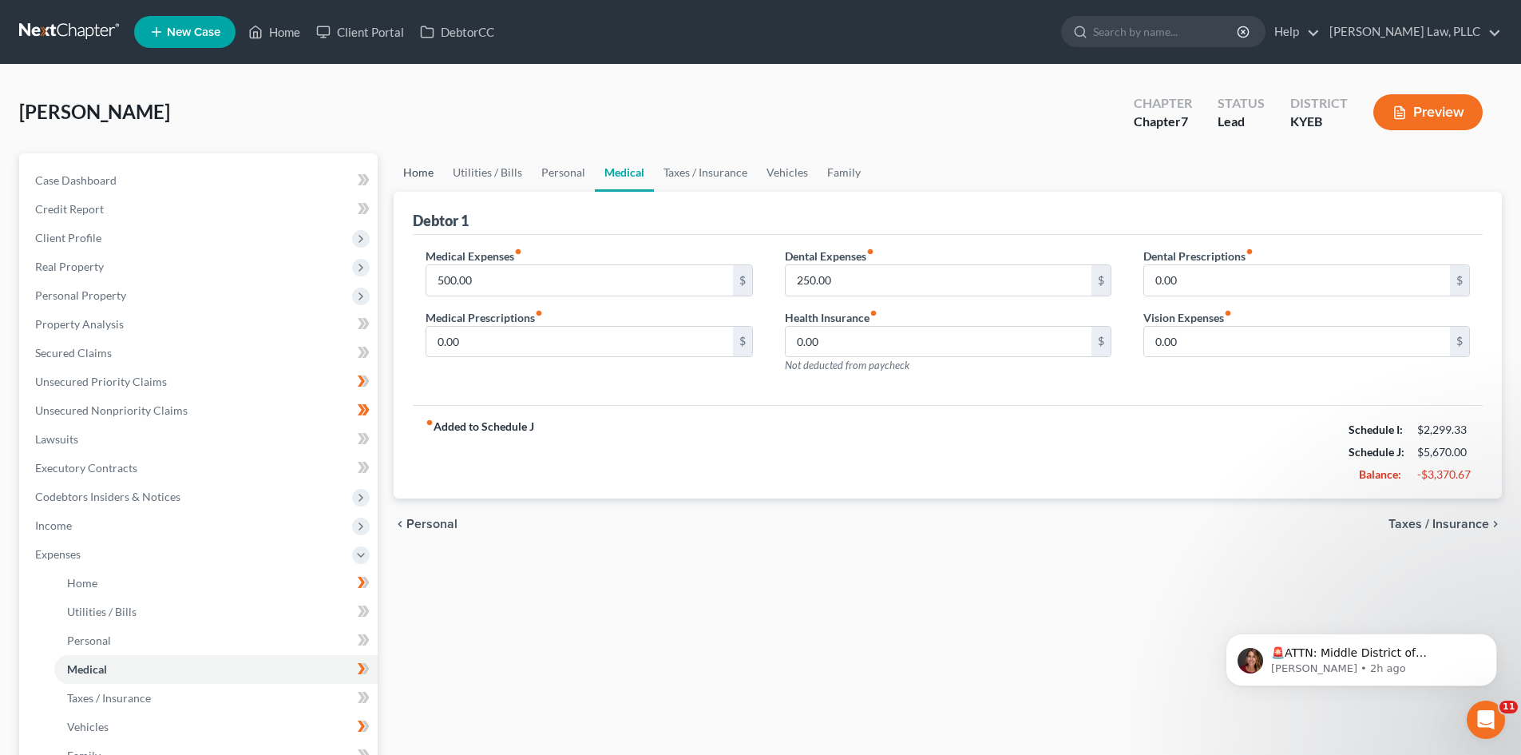
click at [425, 178] on link "Home" at bounding box center [419, 172] width 50 height 38
